Goal: Information Seeking & Learning: Learn about a topic

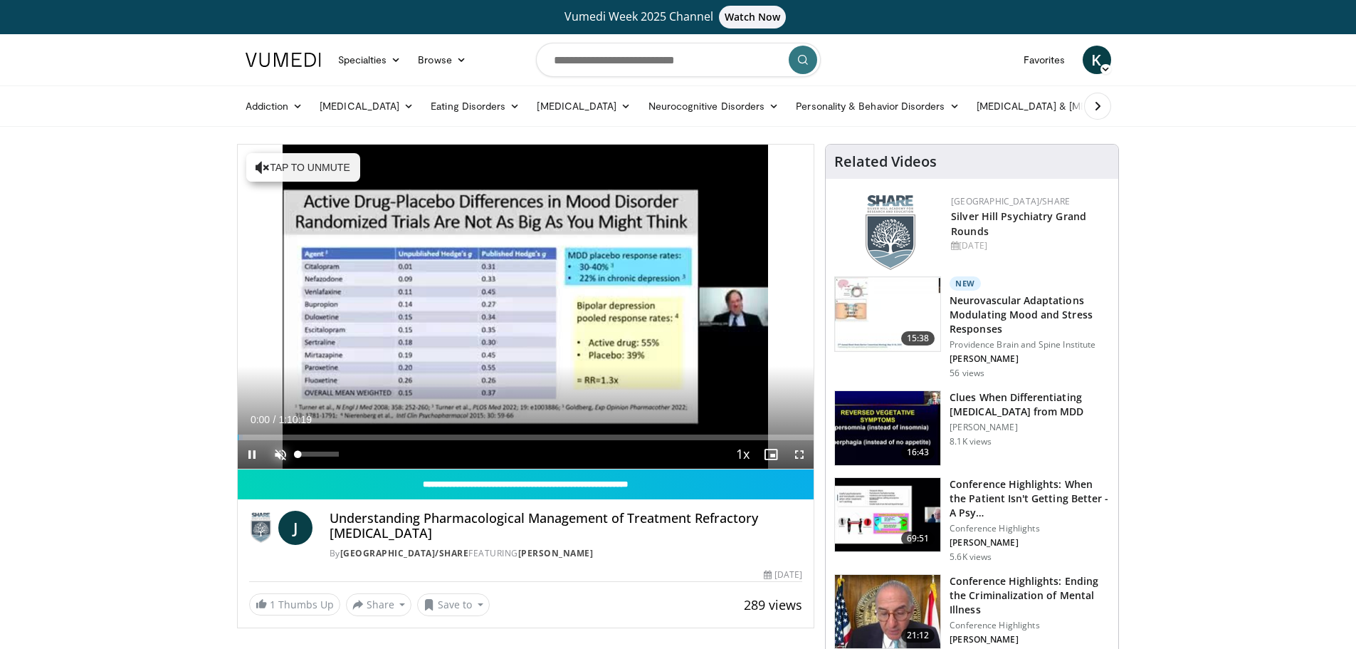
click at [283, 456] on span "Video Player" at bounding box center [280, 454] width 28 height 28
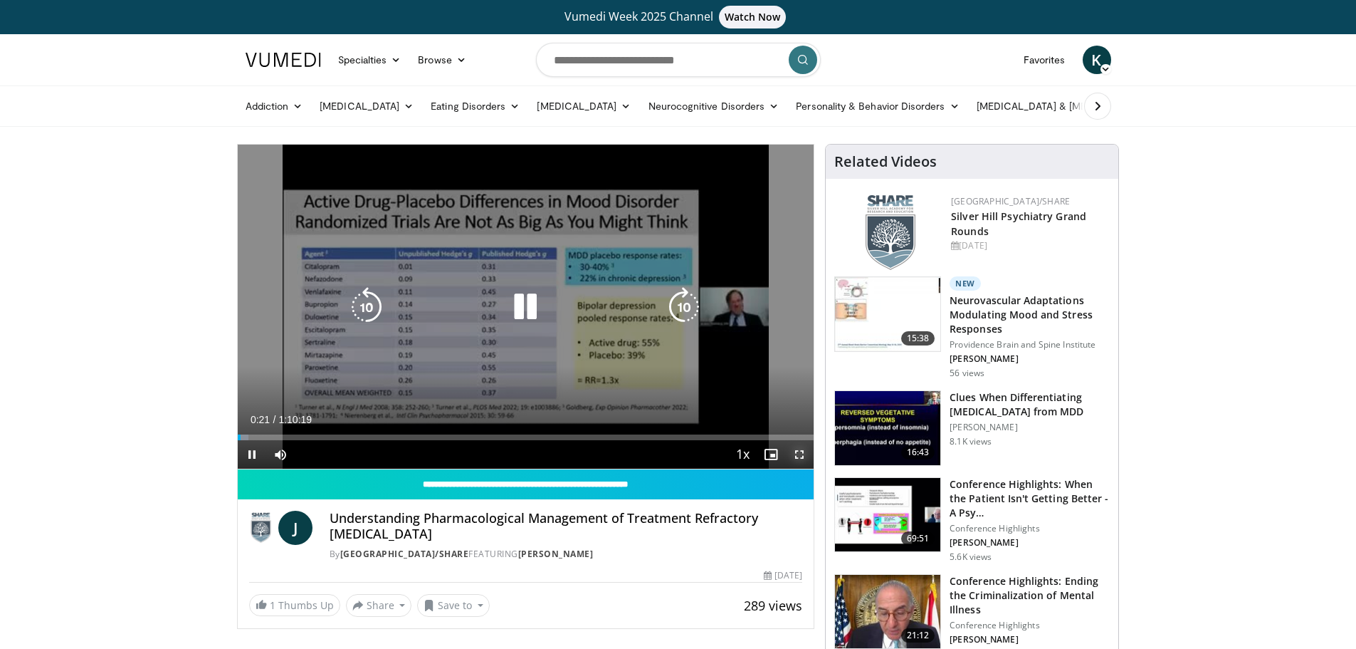
drag, startPoint x: 798, startPoint y: 451, endPoint x: 799, endPoint y: 538, distance: 86.9
click at [799, 451] on span "Video Player" at bounding box center [799, 454] width 28 height 28
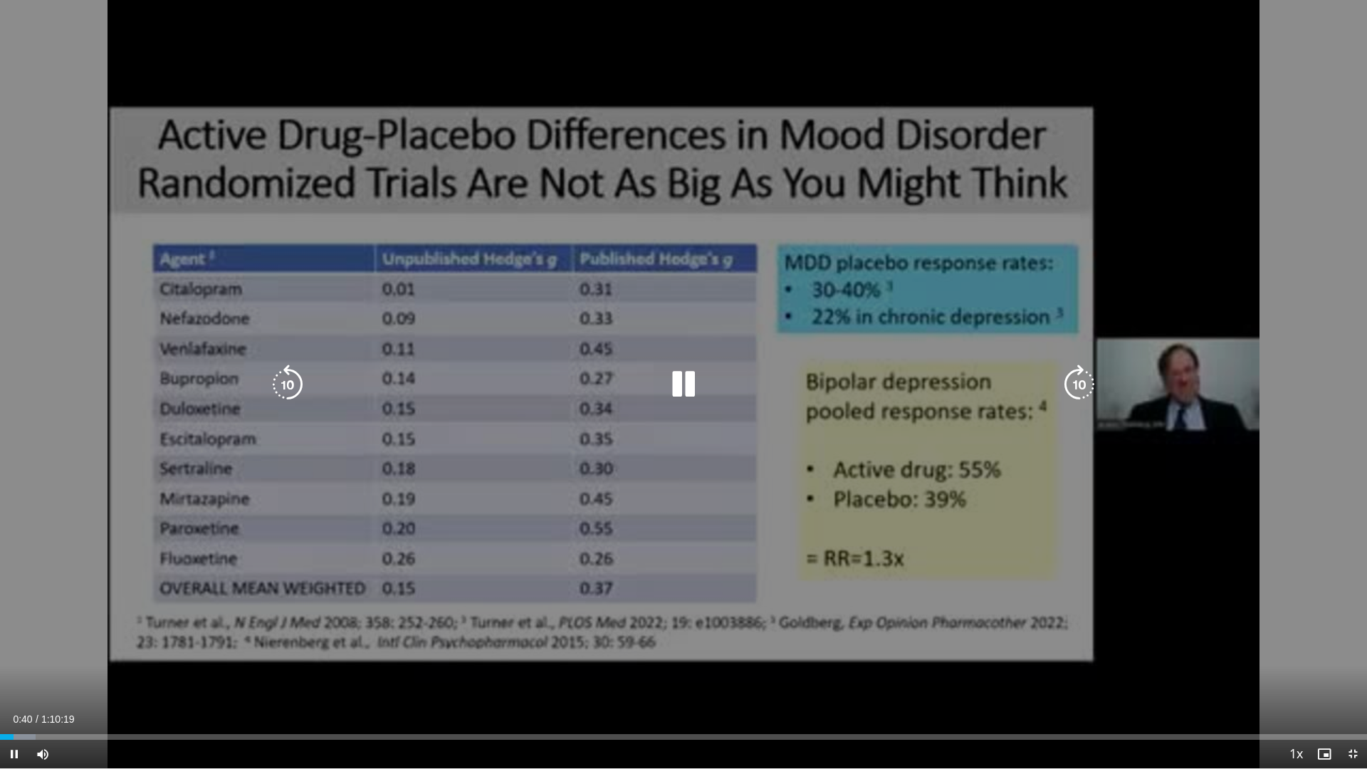
click at [687, 382] on icon "Video Player" at bounding box center [684, 385] width 40 height 40
click at [686, 383] on icon "Video Player" at bounding box center [684, 385] width 40 height 40
click at [688, 383] on icon "Video Player" at bounding box center [684, 385] width 40 height 40
click at [676, 376] on icon "Video Player" at bounding box center [684, 385] width 40 height 40
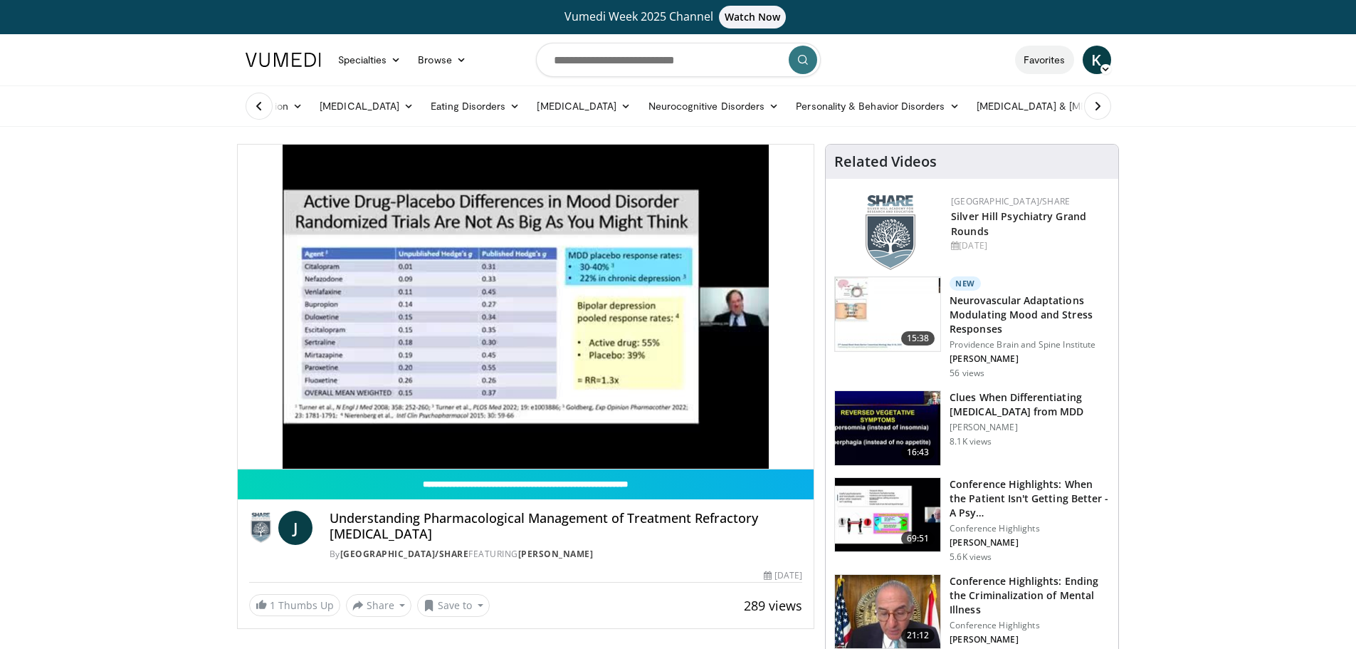
click at [1044, 61] on link "Favorites" at bounding box center [1044, 60] width 59 height 28
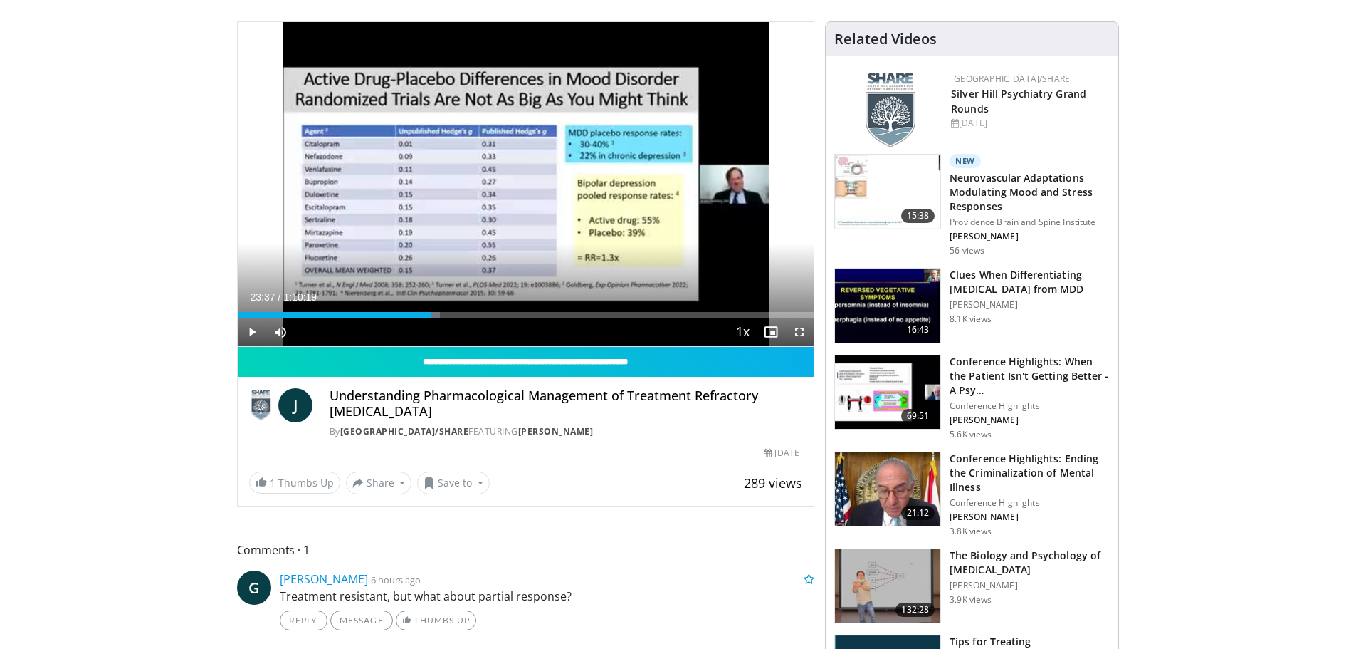
scroll to position [142, 0]
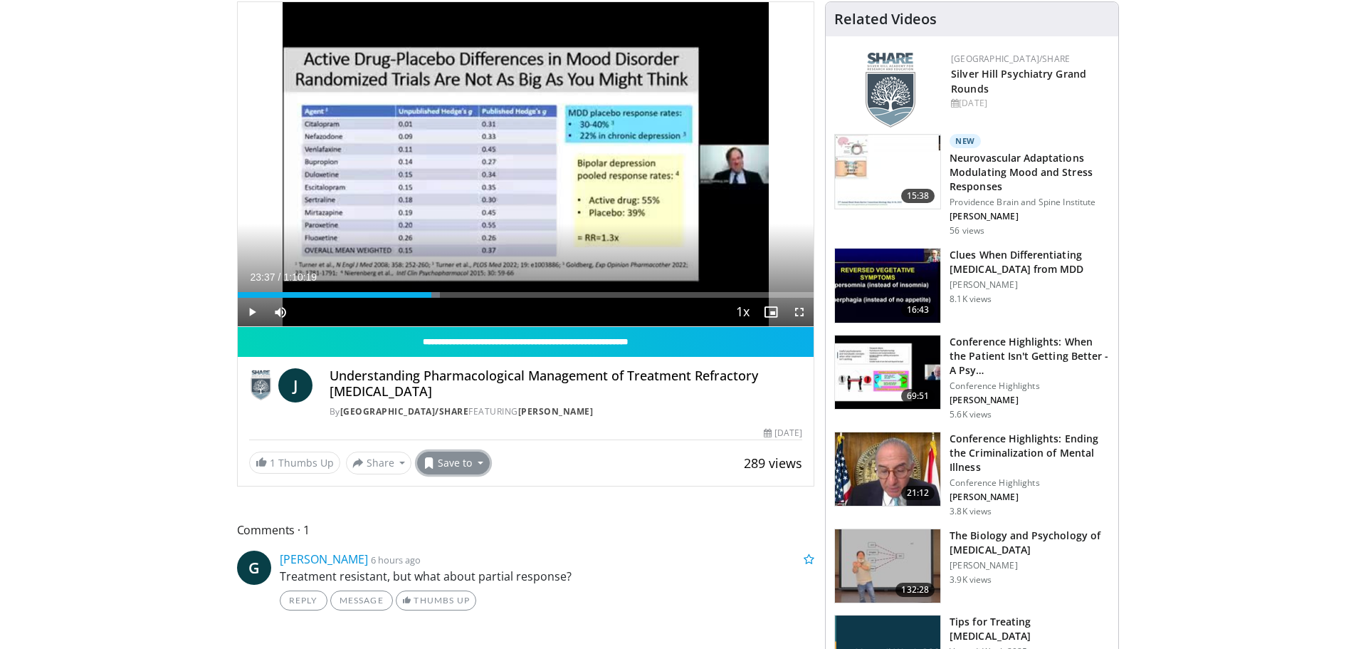
click at [472, 463] on button "Save to" at bounding box center [453, 462] width 73 height 23
click at [486, 495] on span "Add to Favorites" at bounding box center [479, 494] width 88 height 16
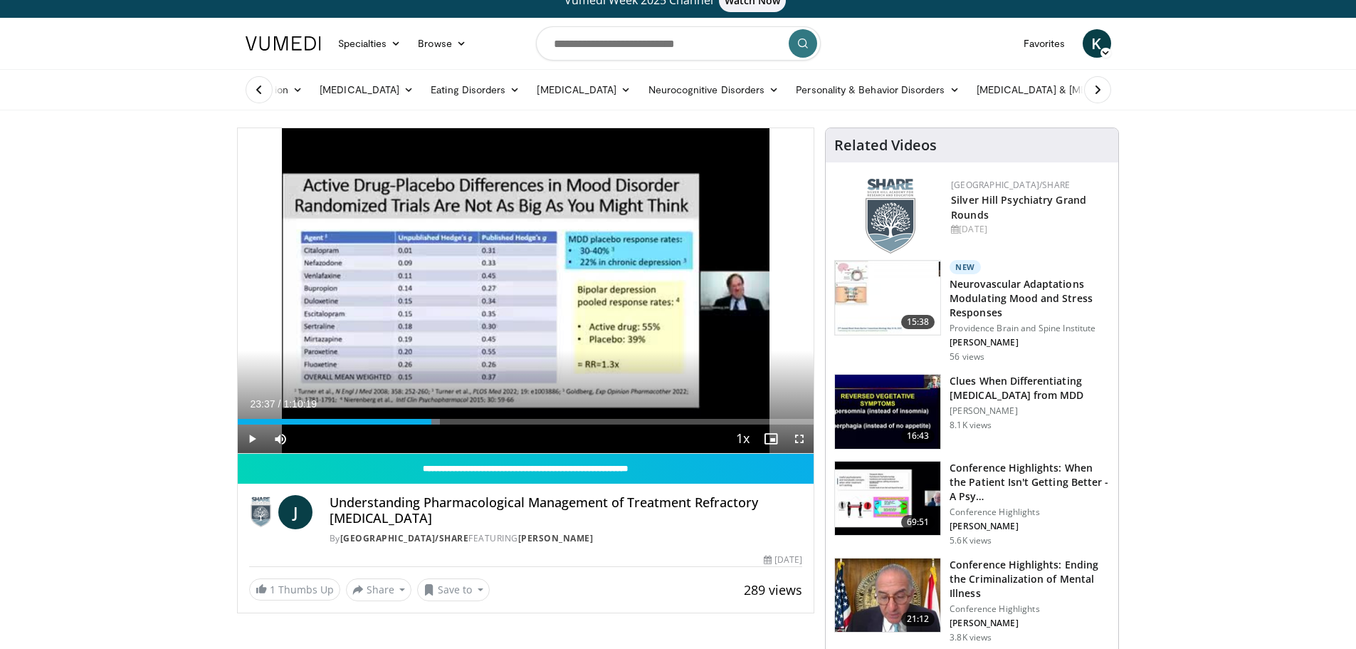
scroll to position [0, 0]
